Goal: Find specific page/section: Find specific page/section

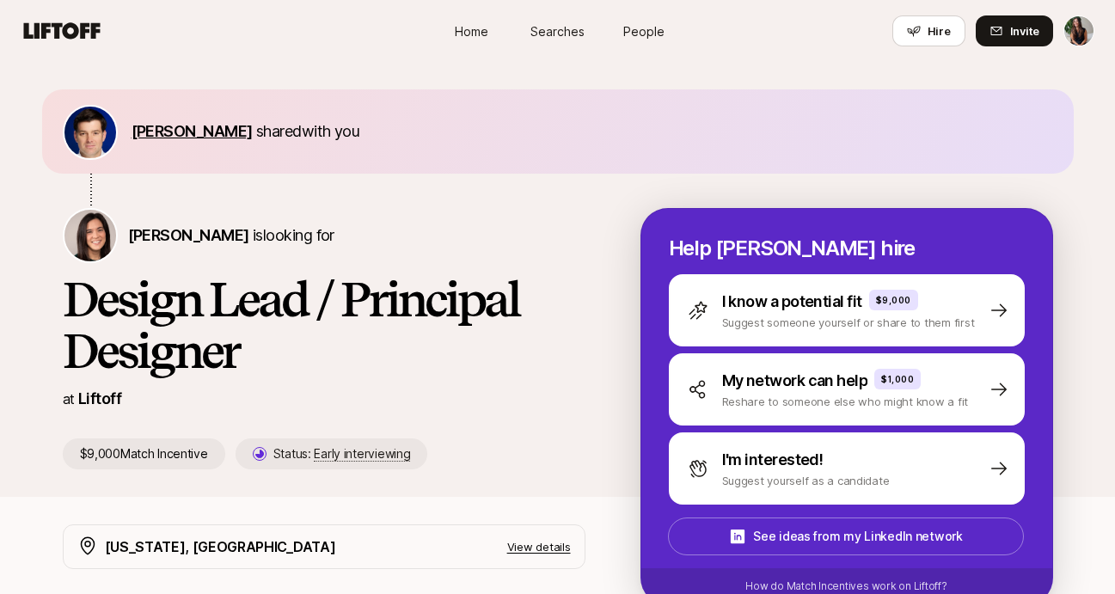
click at [156, 130] on span "Eric Antonow" at bounding box center [191, 131] width 121 height 18
